Goal: Navigation & Orientation: Understand site structure

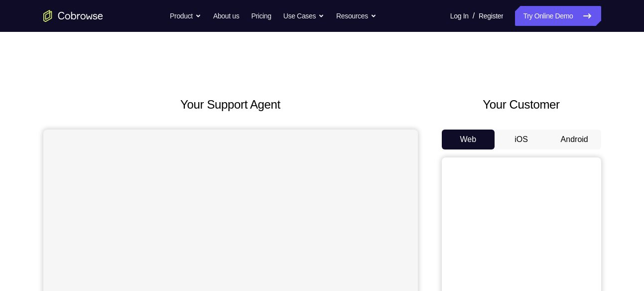
click at [587, 132] on button "Android" at bounding box center [574, 139] width 53 height 20
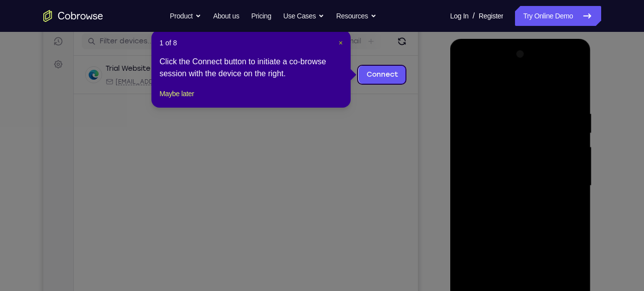
click at [339, 44] on span "×" at bounding box center [341, 43] width 4 height 8
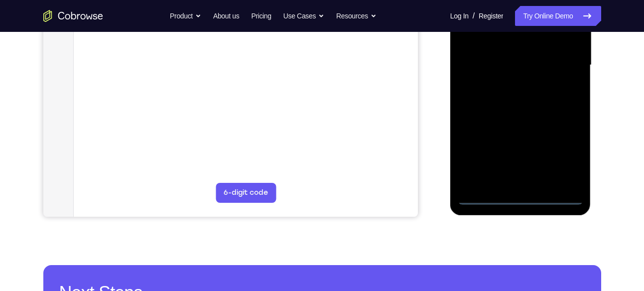
scroll to position [247, 0]
click at [519, 201] on div at bounding box center [520, 64] width 125 height 279
click at [562, 151] on div at bounding box center [520, 64] width 125 height 279
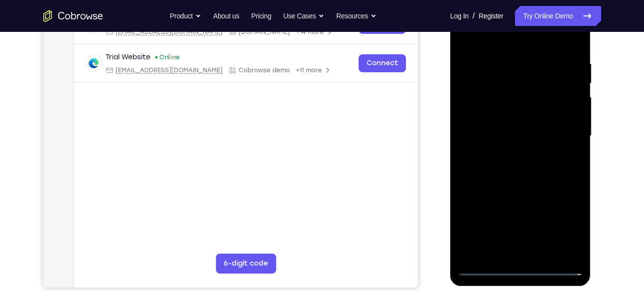
scroll to position [175, 0]
click at [508, 37] on div at bounding box center [520, 136] width 125 height 279
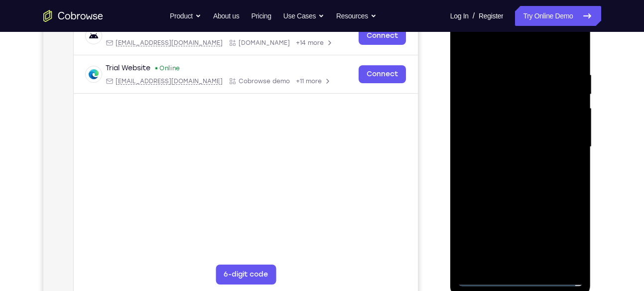
click at [562, 142] on div at bounding box center [520, 146] width 125 height 279
click at [509, 165] on div at bounding box center [520, 146] width 125 height 279
click at [503, 124] on div at bounding box center [520, 146] width 125 height 279
click at [507, 138] on div at bounding box center [520, 146] width 125 height 279
click at [569, 258] on div at bounding box center [520, 146] width 125 height 279
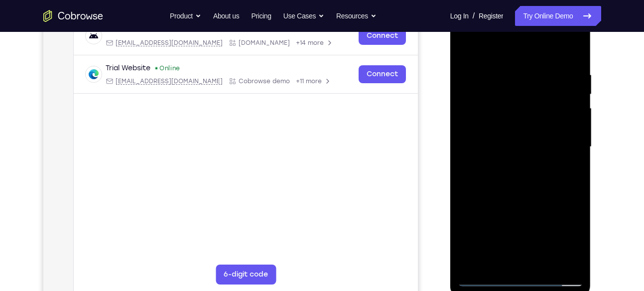
click at [512, 121] on div at bounding box center [520, 146] width 125 height 279
click at [562, 53] on div at bounding box center [520, 146] width 125 height 279
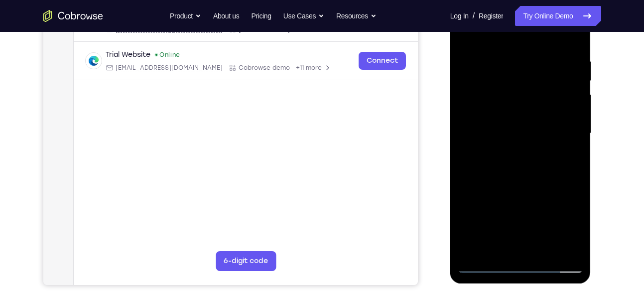
scroll to position [180, 0]
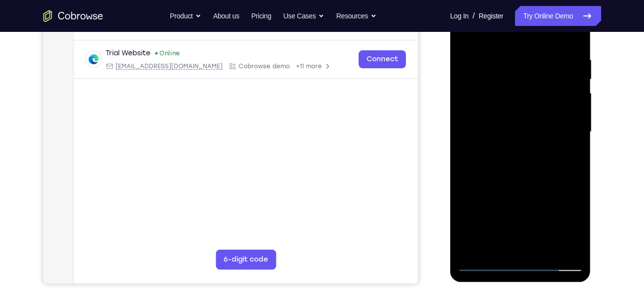
drag, startPoint x: 535, startPoint y: 147, endPoint x: 535, endPoint y: 116, distance: 30.9
click at [535, 116] on div at bounding box center [520, 132] width 125 height 279
click at [578, 132] on div at bounding box center [520, 132] width 125 height 279
click at [572, 134] on div at bounding box center [520, 132] width 125 height 279
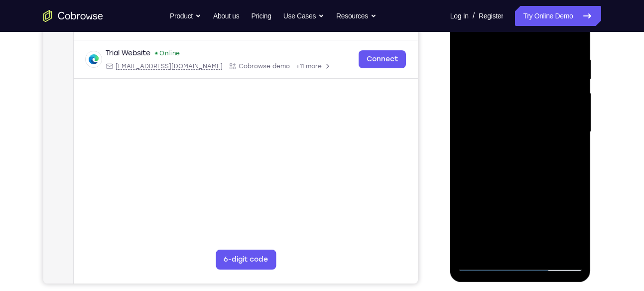
drag, startPoint x: 549, startPoint y: 45, endPoint x: 555, endPoint y: 138, distance: 93.3
click at [555, 138] on div at bounding box center [520, 132] width 125 height 279
click at [508, 49] on div at bounding box center [520, 132] width 125 height 279
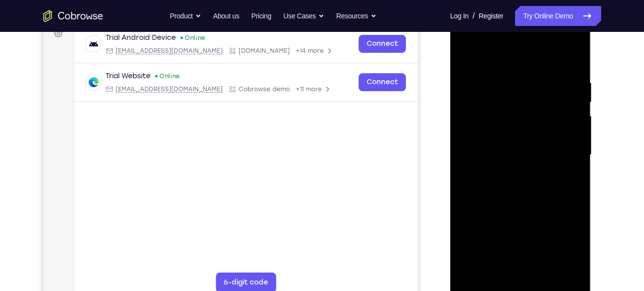
scroll to position [156, 0]
click at [572, 58] on div at bounding box center [520, 155] width 125 height 279
click at [573, 54] on div at bounding box center [520, 155] width 125 height 279
click at [538, 75] on div at bounding box center [520, 155] width 125 height 279
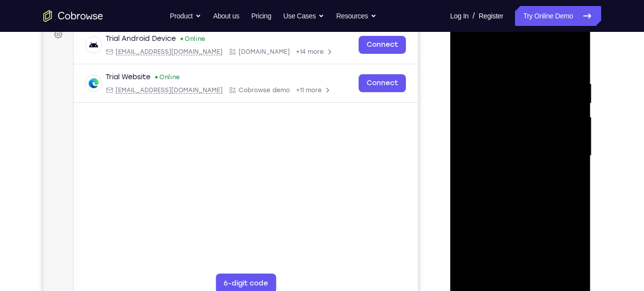
click at [468, 54] on div at bounding box center [520, 155] width 125 height 279
click at [476, 276] on div at bounding box center [520, 155] width 125 height 279
click at [470, 274] on div at bounding box center [520, 155] width 125 height 279
drag, startPoint x: 527, startPoint y: 93, endPoint x: 537, endPoint y: 159, distance: 66.5
click at [537, 159] on div at bounding box center [520, 155] width 125 height 279
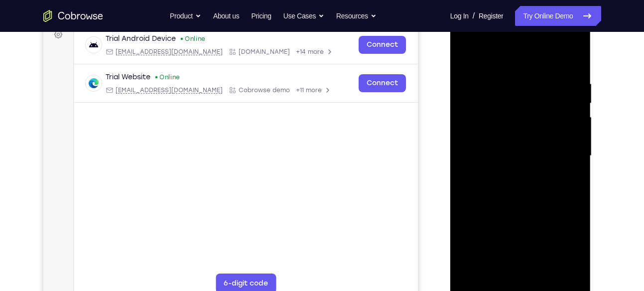
click at [542, 270] on div at bounding box center [520, 155] width 125 height 279
click at [535, 206] on div at bounding box center [520, 155] width 125 height 279
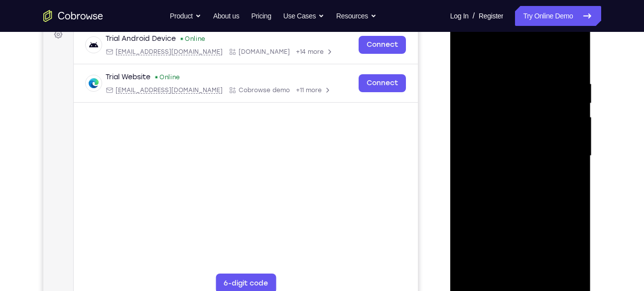
click at [485, 289] on div at bounding box center [520, 155] width 125 height 279
drag, startPoint x: 517, startPoint y: 219, endPoint x: 516, endPoint y: 120, distance: 98.6
click at [516, 120] on div at bounding box center [520, 155] width 125 height 279
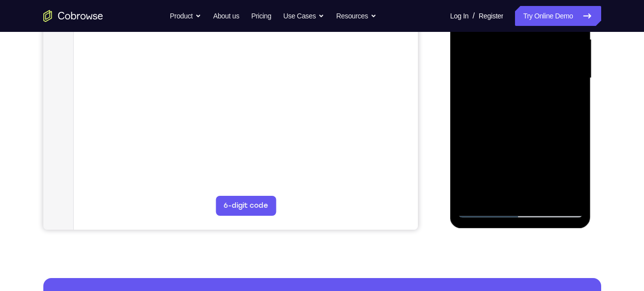
scroll to position [247, 0]
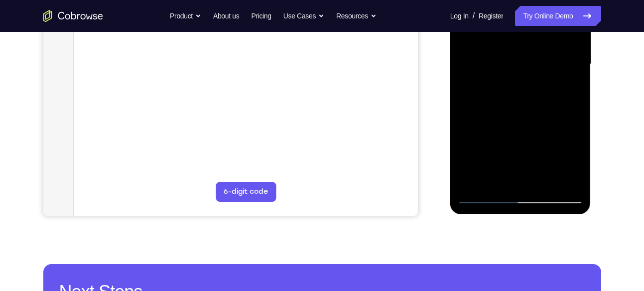
click at [497, 130] on div at bounding box center [520, 64] width 125 height 279
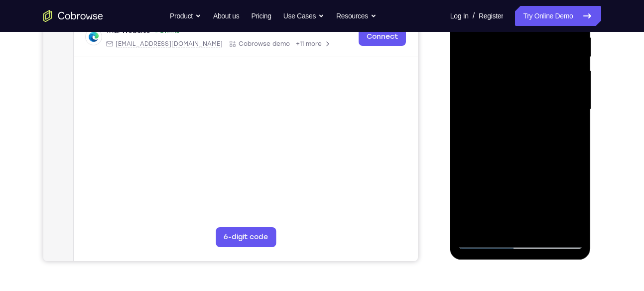
scroll to position [203, 0]
drag, startPoint x: 535, startPoint y: 110, endPoint x: 529, endPoint y: 71, distance: 39.3
drag, startPoint x: 529, startPoint y: 71, endPoint x: 536, endPoint y: 75, distance: 7.8
click at [536, 75] on div at bounding box center [520, 109] width 125 height 279
drag, startPoint x: 522, startPoint y: 149, endPoint x: 515, endPoint y: 80, distance: 69.5
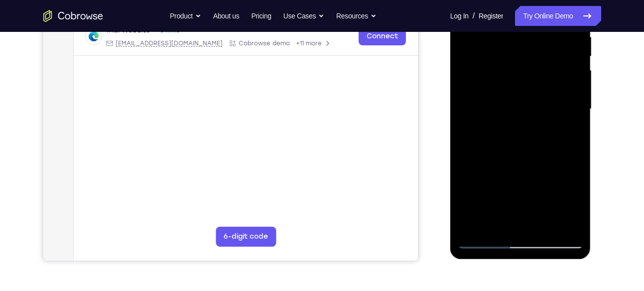
click at [515, 80] on div at bounding box center [520, 109] width 125 height 279
click at [497, 92] on div at bounding box center [520, 109] width 125 height 279
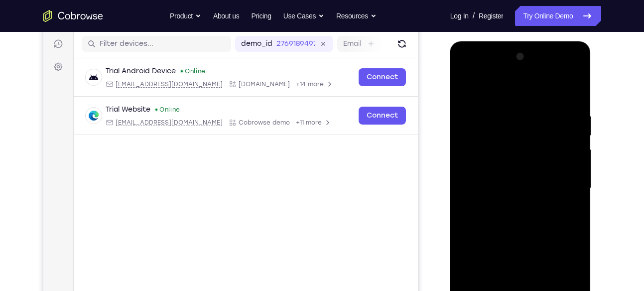
scroll to position [123, 0]
drag, startPoint x: 516, startPoint y: 111, endPoint x: 513, endPoint y: 154, distance: 43.9
click at [513, 154] on div at bounding box center [520, 188] width 125 height 279
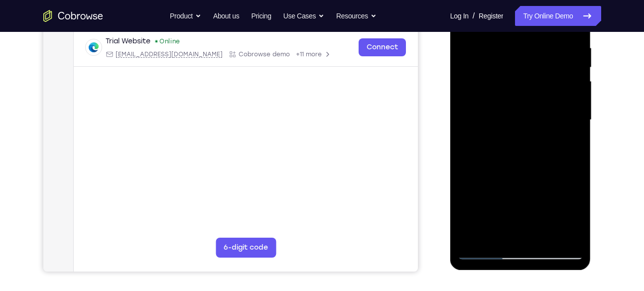
click at [475, 233] on div at bounding box center [520, 120] width 125 height 279
click at [508, 48] on div at bounding box center [520, 120] width 125 height 279
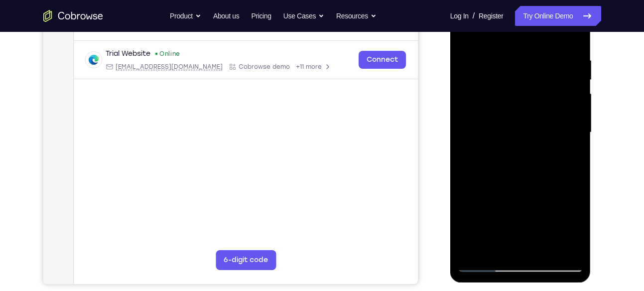
scroll to position [178, 0]
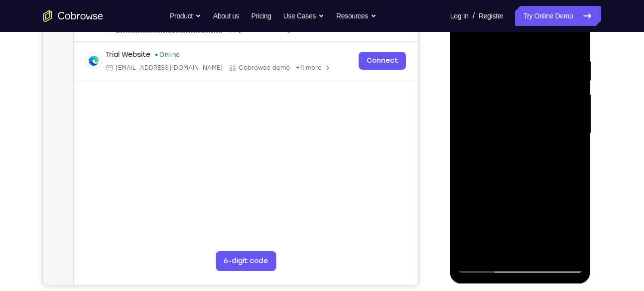
click at [510, 55] on div at bounding box center [520, 133] width 125 height 279
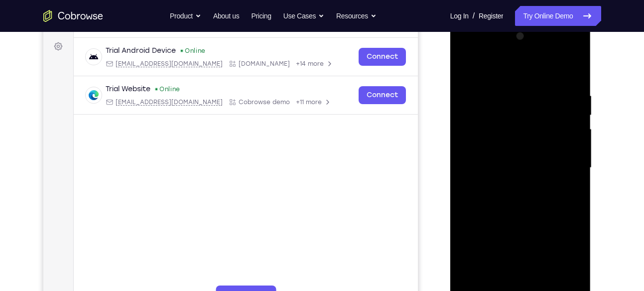
click at [520, 229] on div at bounding box center [520, 167] width 125 height 279
drag, startPoint x: 532, startPoint y: 127, endPoint x: 542, endPoint y: 273, distance: 146.7
click at [542, 273] on div at bounding box center [520, 167] width 125 height 279
click at [574, 173] on div at bounding box center [520, 167] width 125 height 279
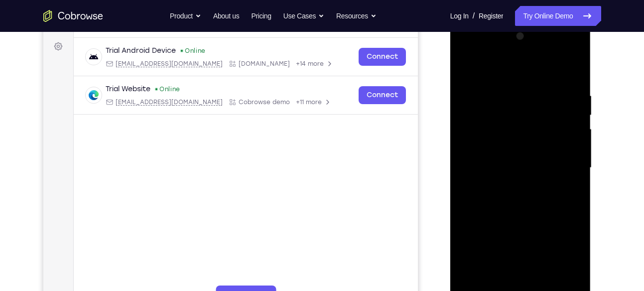
click at [568, 69] on div at bounding box center [520, 167] width 125 height 279
click at [569, 69] on div at bounding box center [520, 167] width 125 height 279
click at [573, 70] on div at bounding box center [520, 167] width 125 height 279
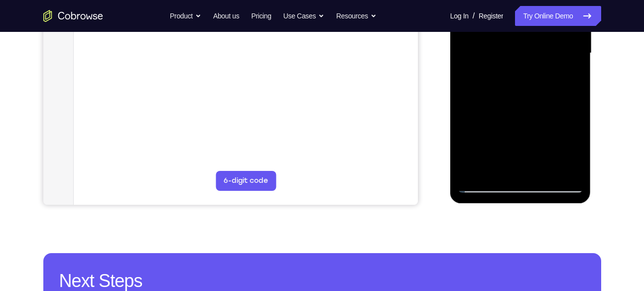
scroll to position [267, 0]
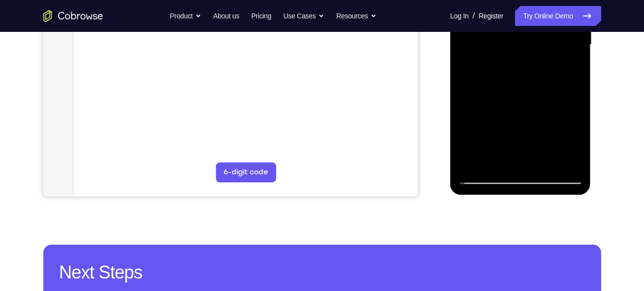
click at [473, 160] on div at bounding box center [520, 44] width 125 height 279
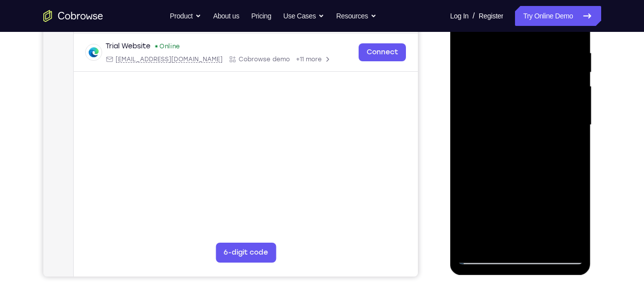
scroll to position [187, 0]
click at [466, 169] on div at bounding box center [520, 124] width 125 height 279
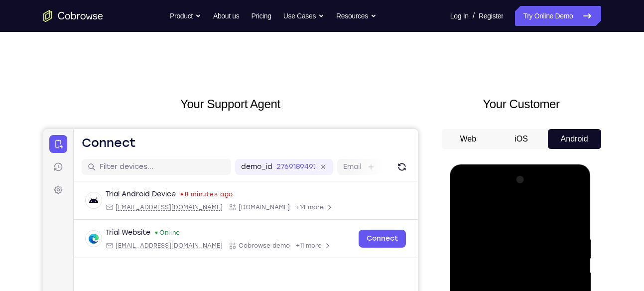
scroll to position [0, 0]
